Goal: Transaction & Acquisition: Book appointment/travel/reservation

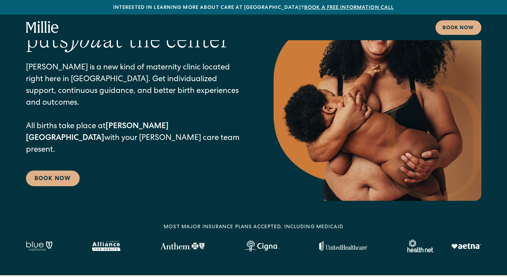
scroll to position [70, 0]
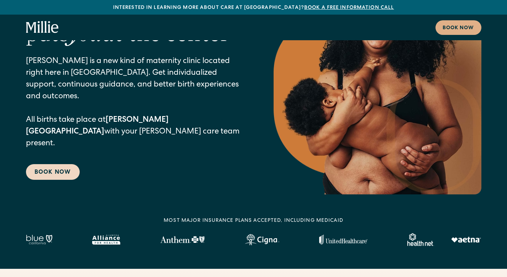
click at [67, 164] on link "Book Now" at bounding box center [53, 172] width 54 height 16
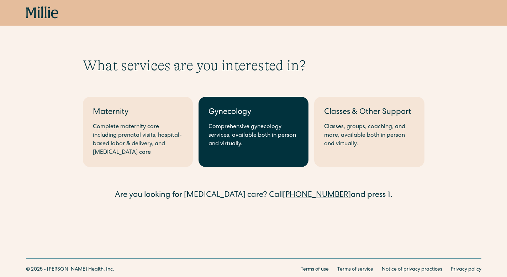
click at [276, 153] on link "Gynecology Comprehensive gynecology services, available both in person and virt…" at bounding box center [254, 132] width 110 height 70
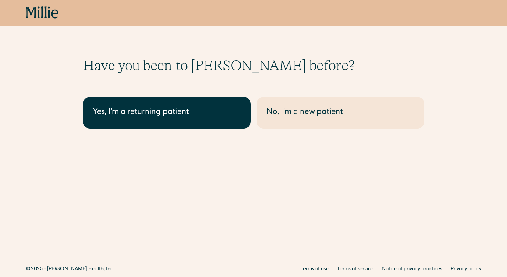
click at [241, 116] on link "Yes, I'm a returning patient" at bounding box center [167, 113] width 168 height 32
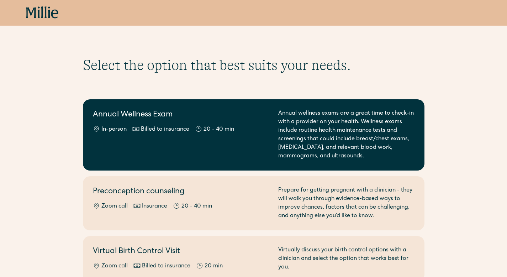
scroll to position [2, 0]
